Goal: Task Accomplishment & Management: Use online tool/utility

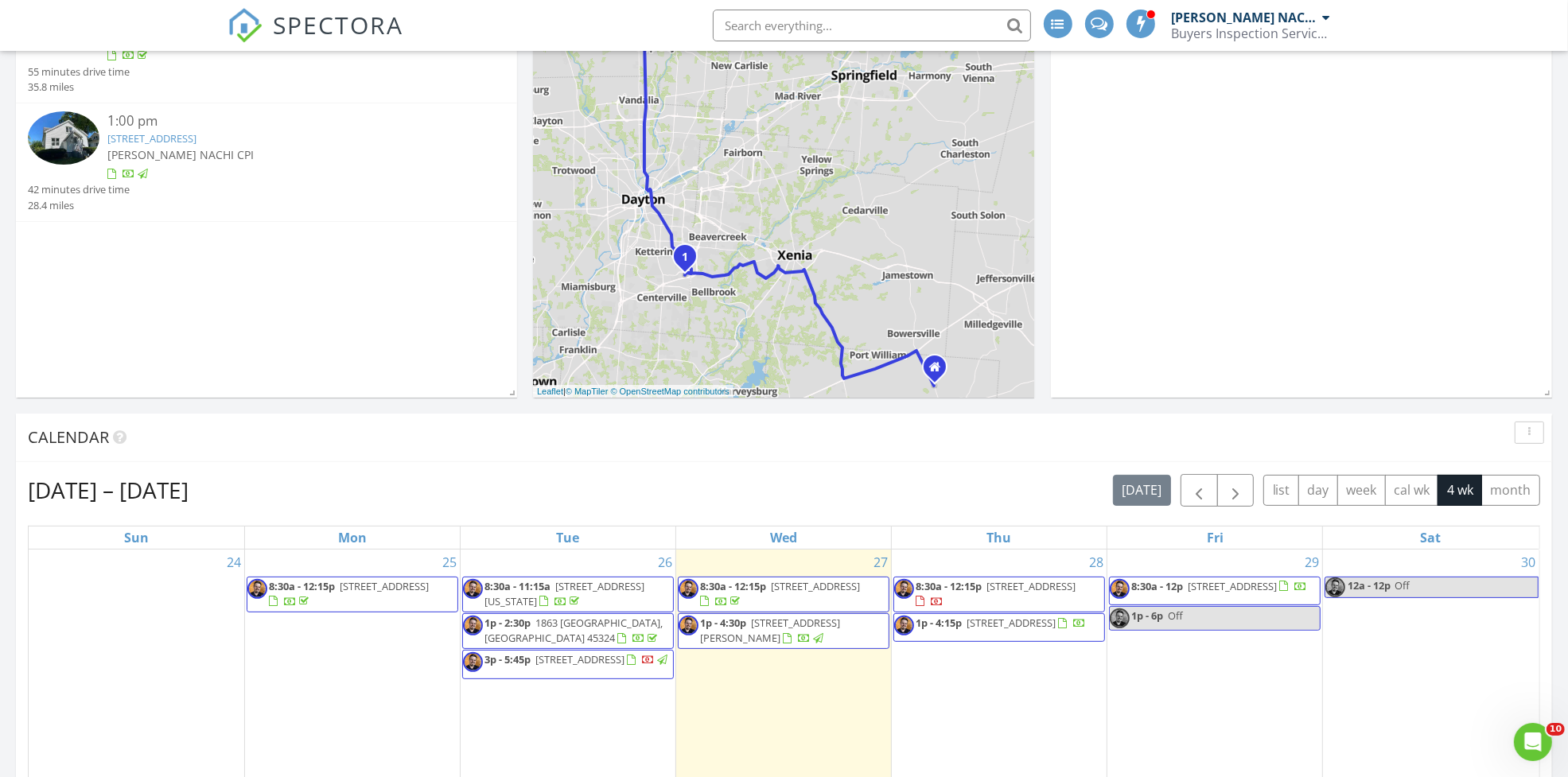
scroll to position [219, 0]
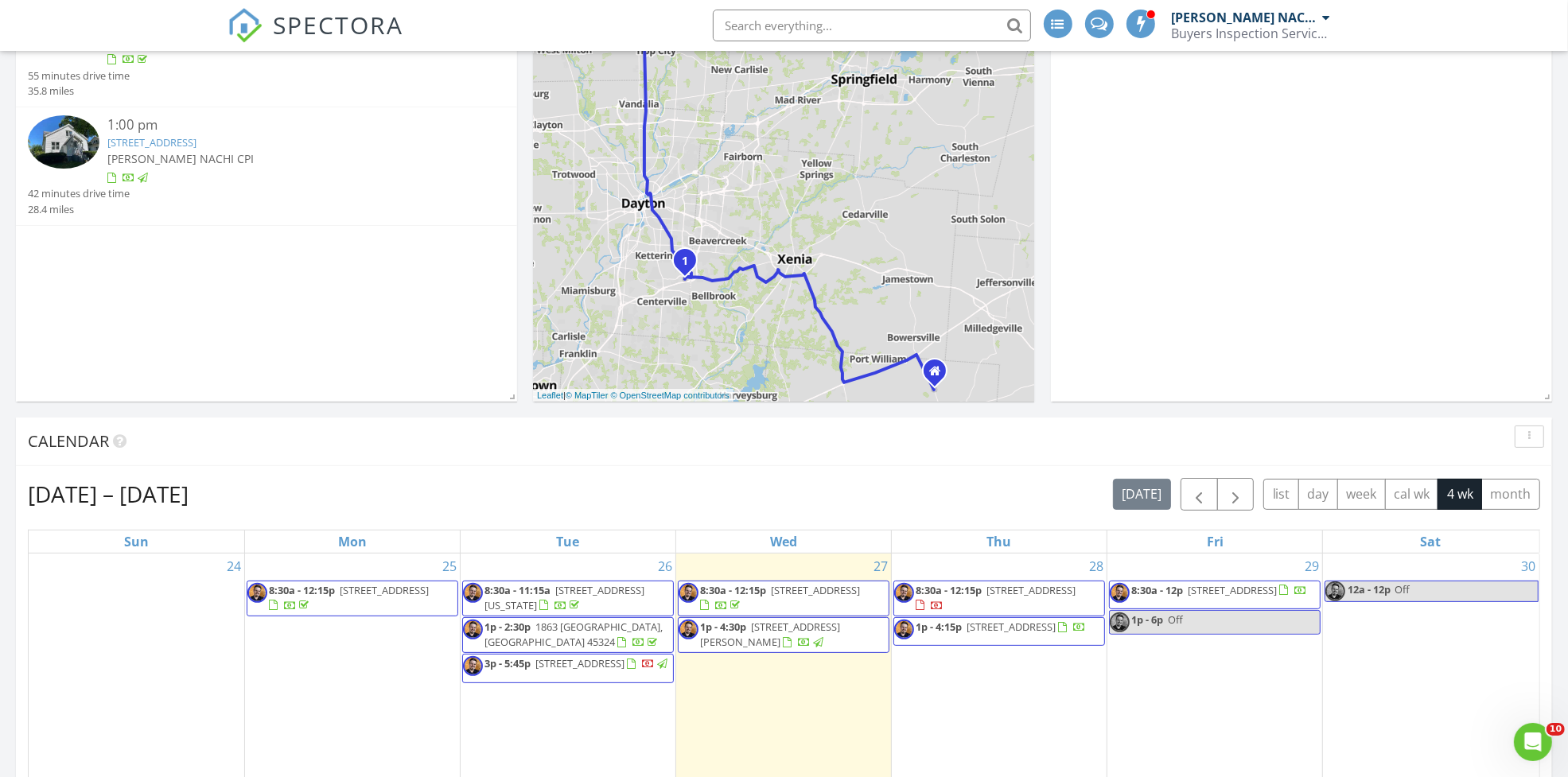
click at [1051, 593] on span "7368 Aldaron Ave, Centerville 45459" at bounding box center [1030, 589] width 89 height 14
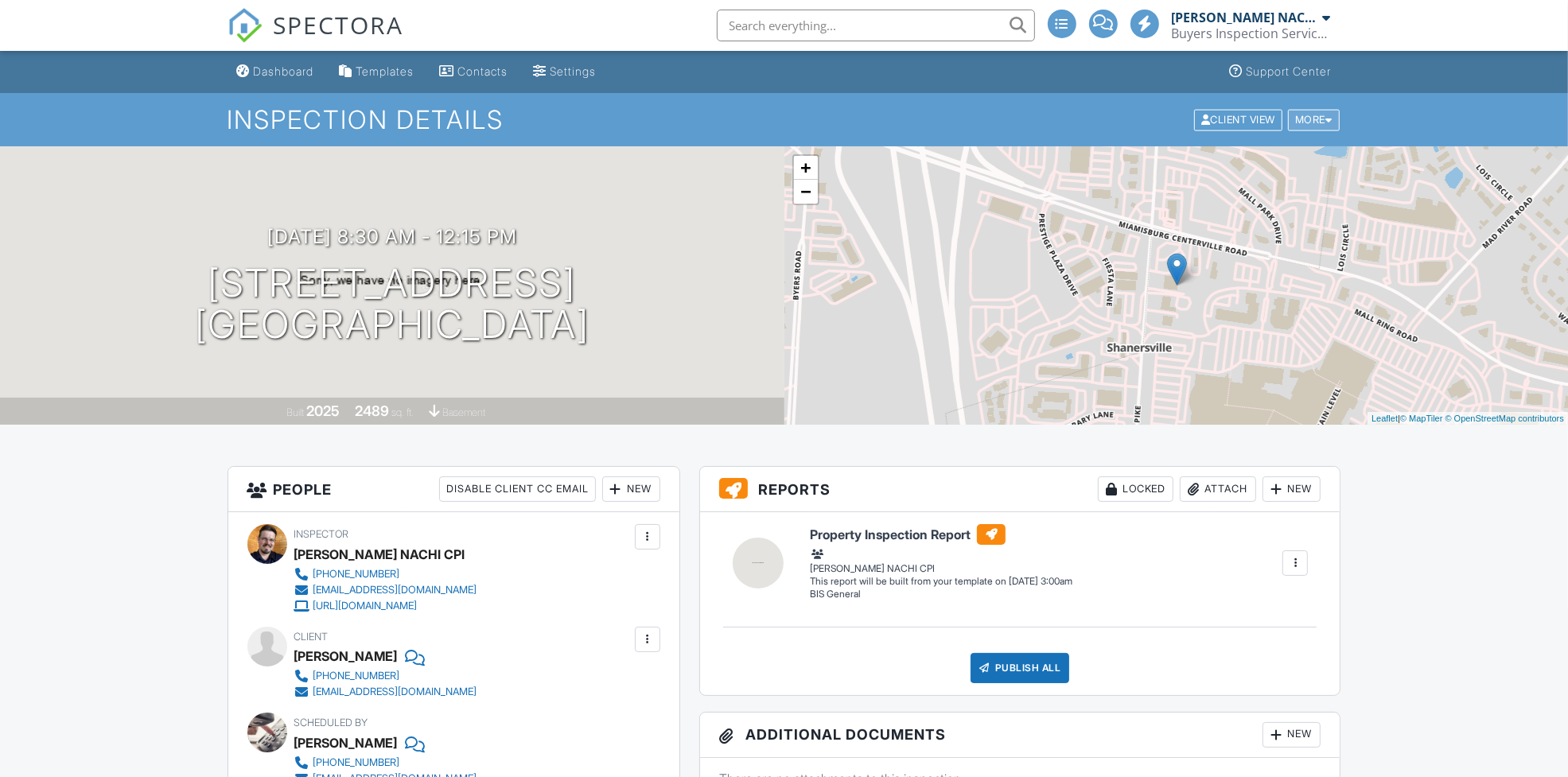
click at [1330, 123] on div at bounding box center [1328, 119] width 7 height 11
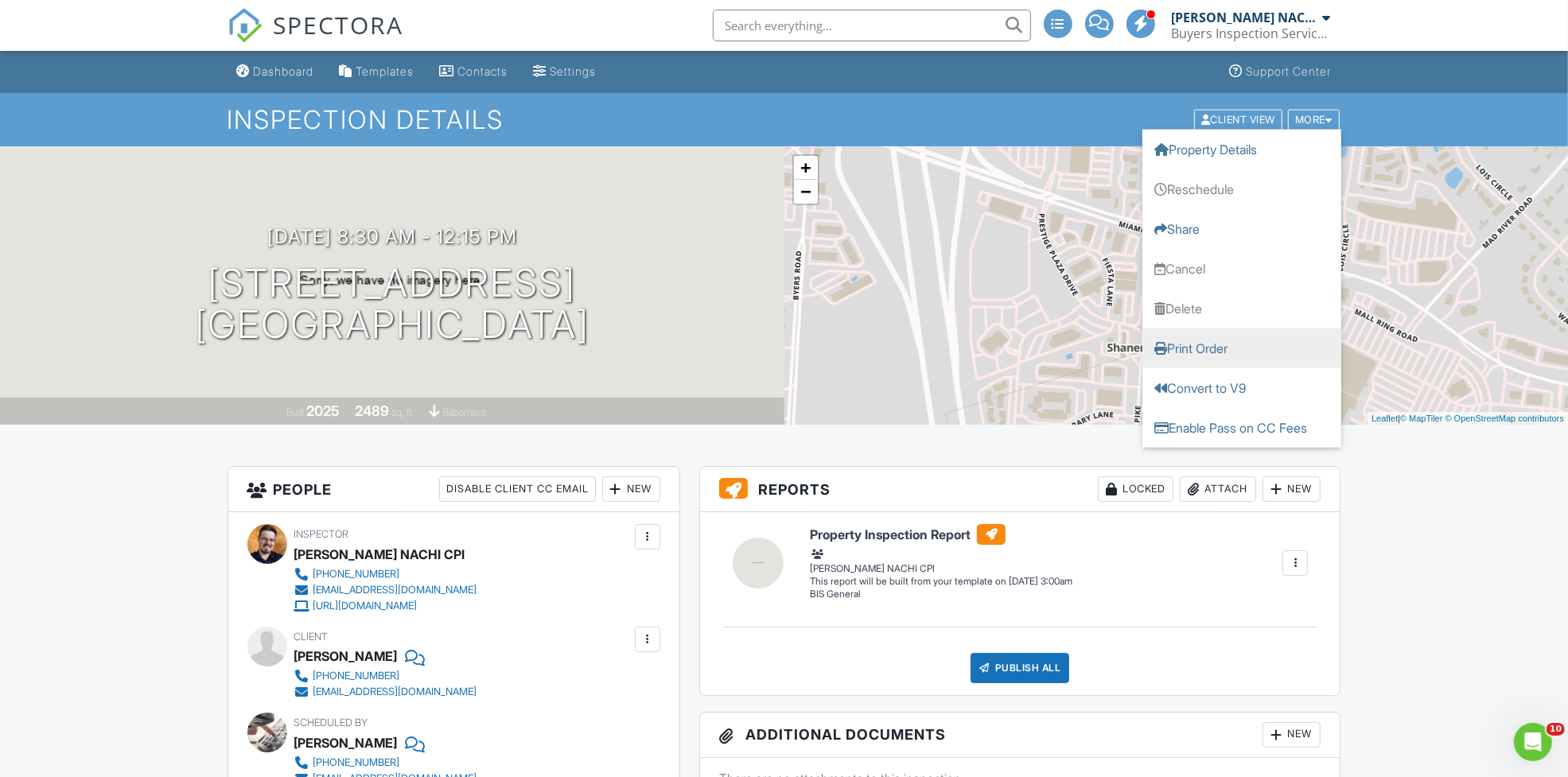
click at [1210, 347] on link "Print Order" at bounding box center [1241, 347] width 199 height 39
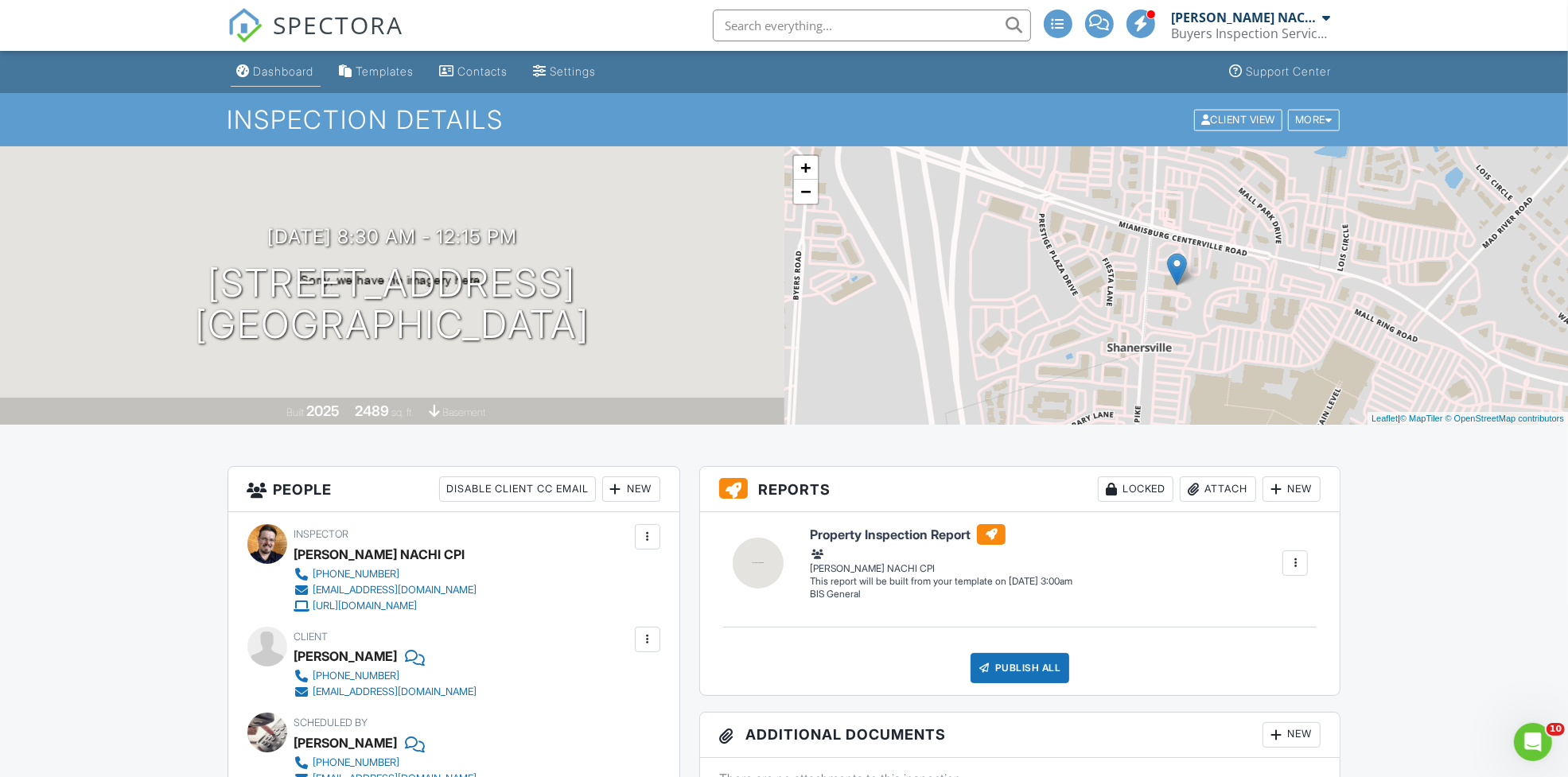
click at [281, 69] on div "Dashboard" at bounding box center [284, 71] width 61 height 13
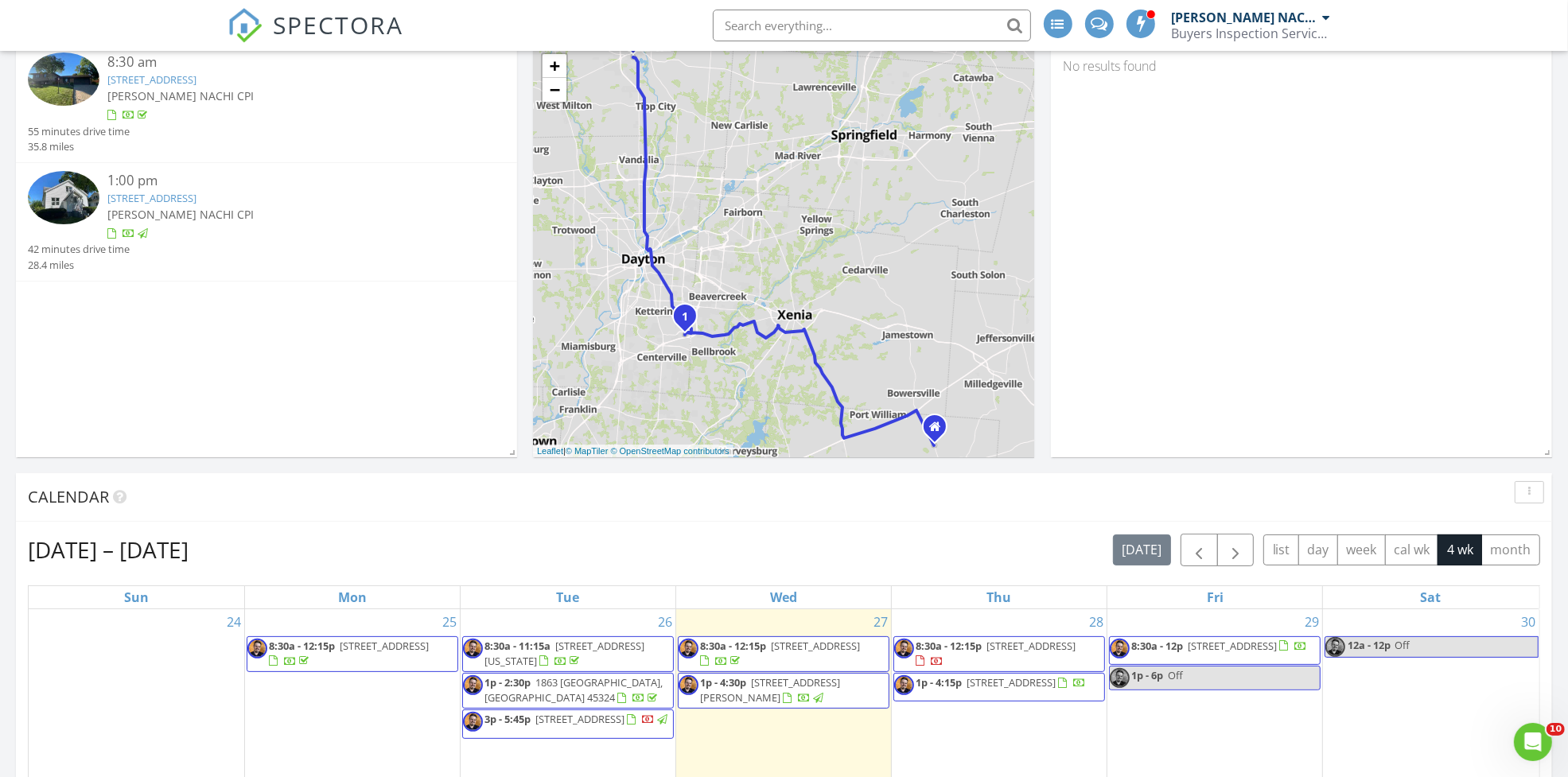
scroll to position [374, 0]
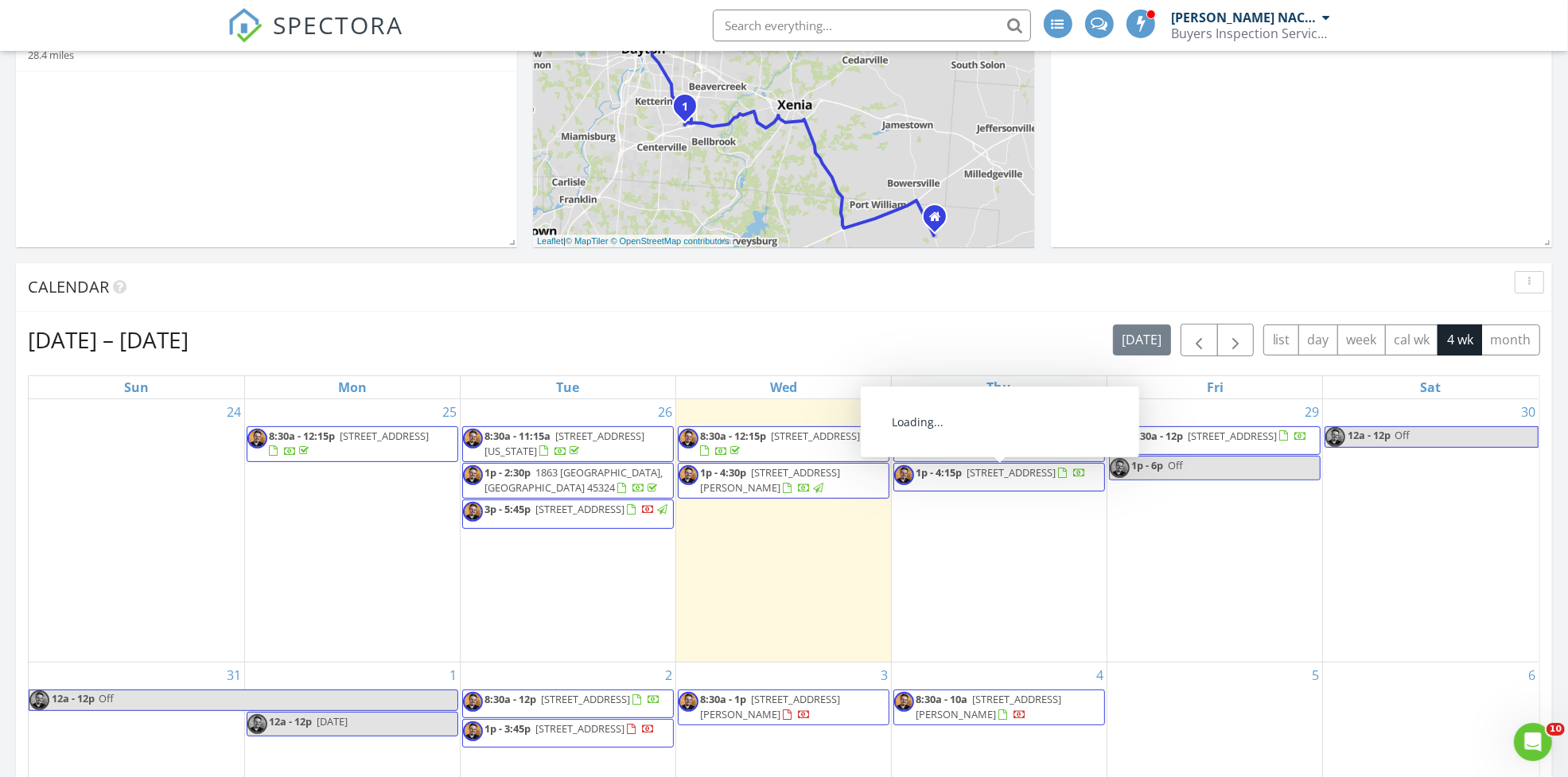
click at [1036, 479] on span "3301 Little York Rd, Dayton 45414" at bounding box center [1011, 472] width 89 height 14
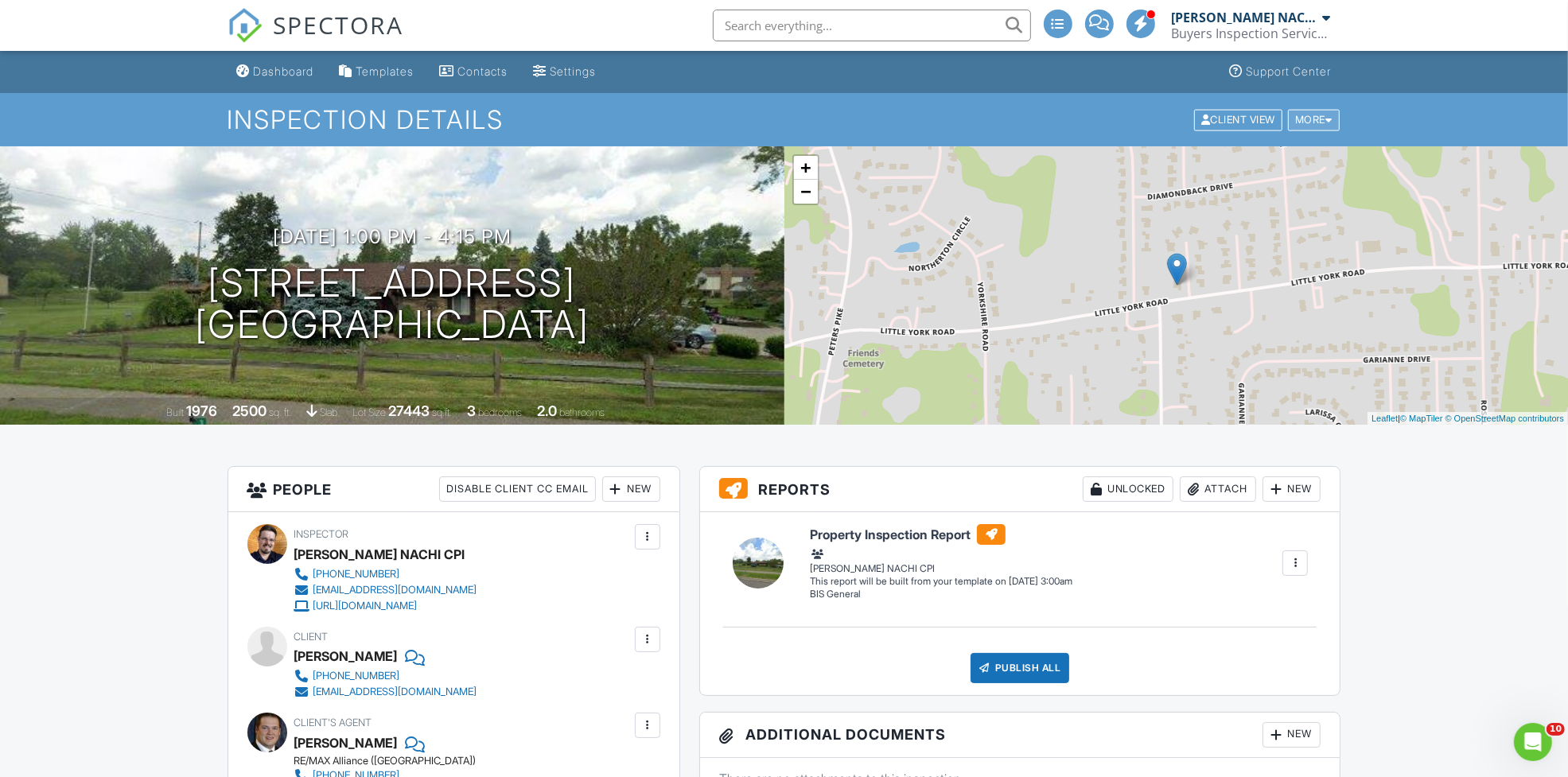
click at [1328, 119] on div at bounding box center [1328, 119] width 7 height 11
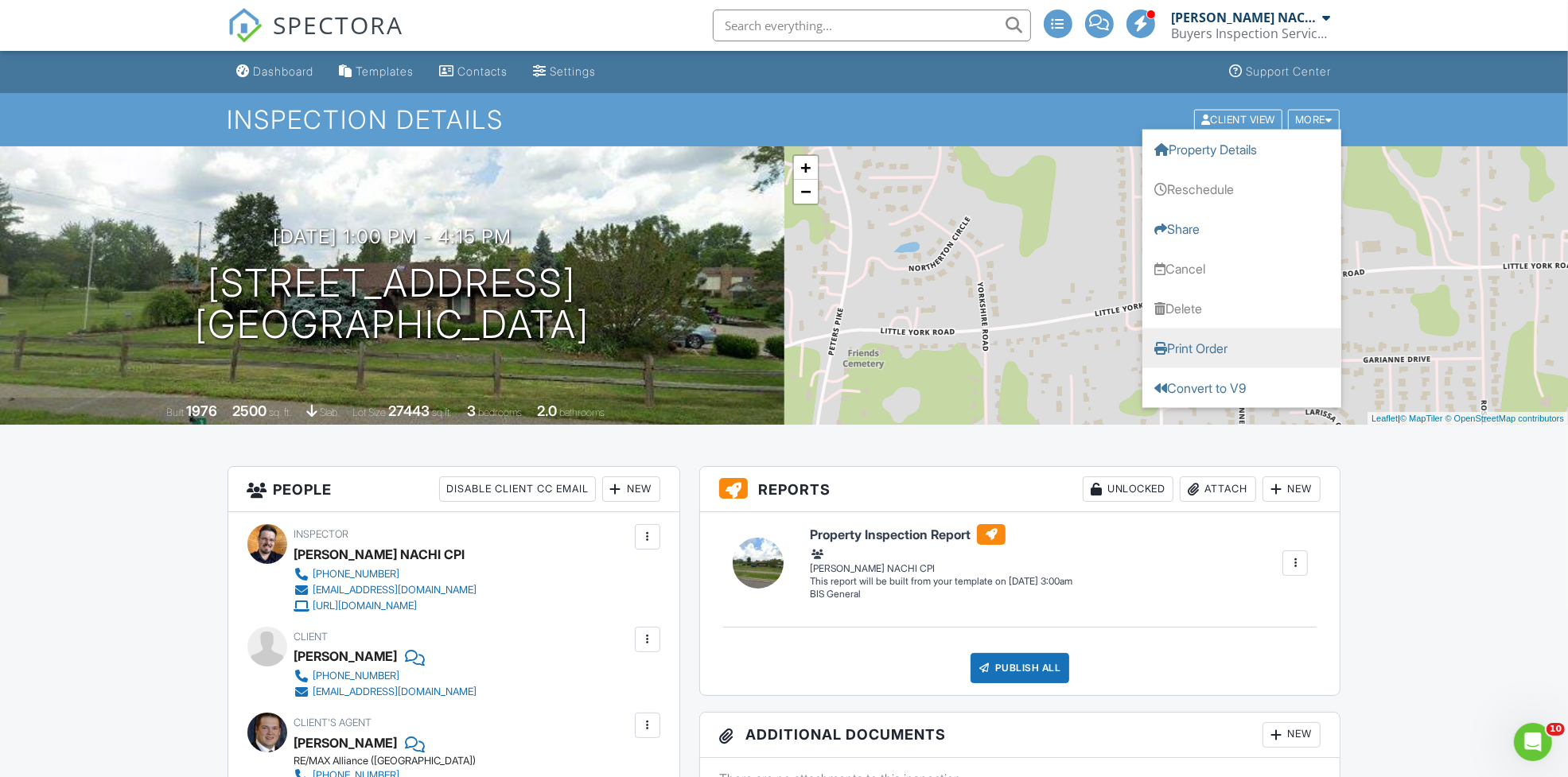
click at [1235, 346] on link "Print Order" at bounding box center [1241, 347] width 199 height 39
